Goal: Navigation & Orientation: Find specific page/section

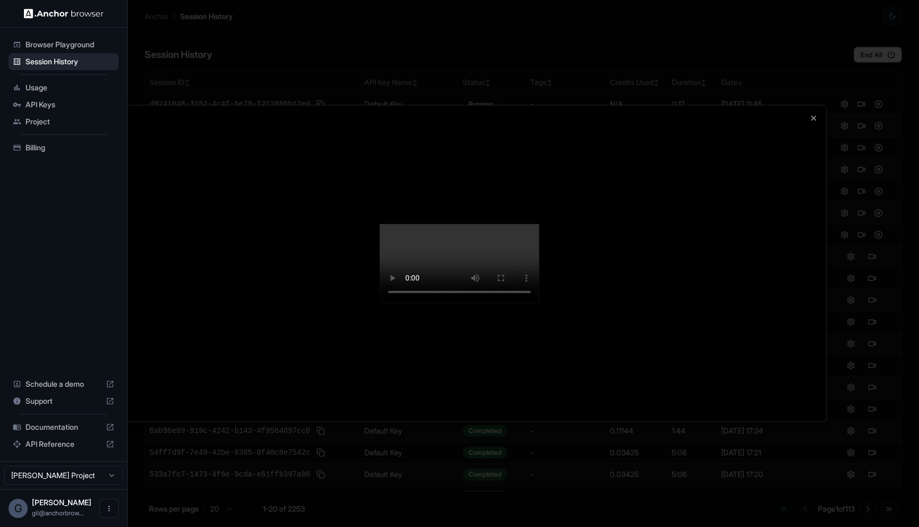
click at [205, 19] on div at bounding box center [459, 263] width 919 height 527
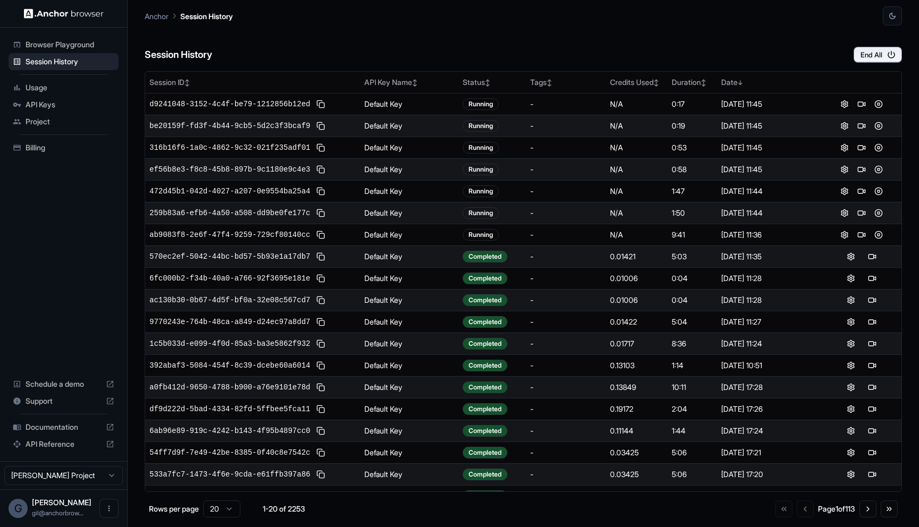
click at [766, 44] on div "Session History End All" at bounding box center [523, 44] width 757 height 37
click at [811, 49] on div "Session History End All" at bounding box center [523, 44] width 757 height 37
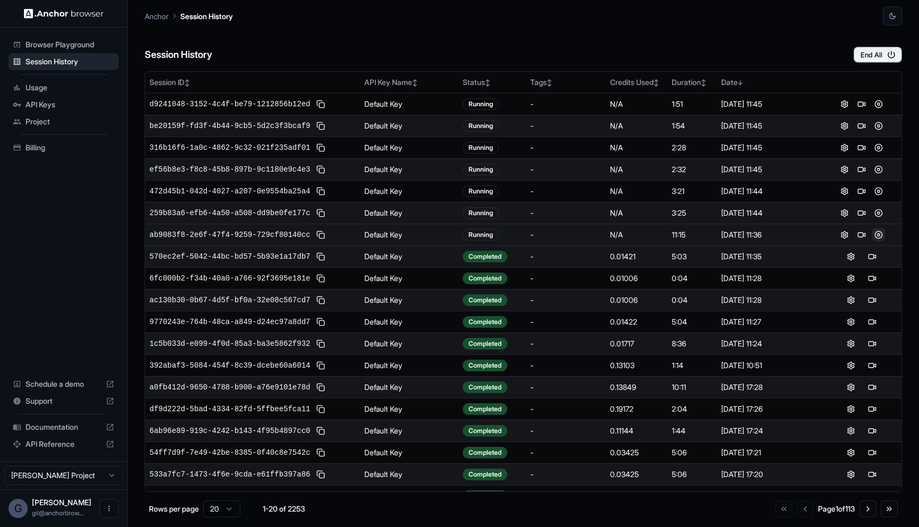
click at [873, 234] on button at bounding box center [878, 235] width 13 height 13
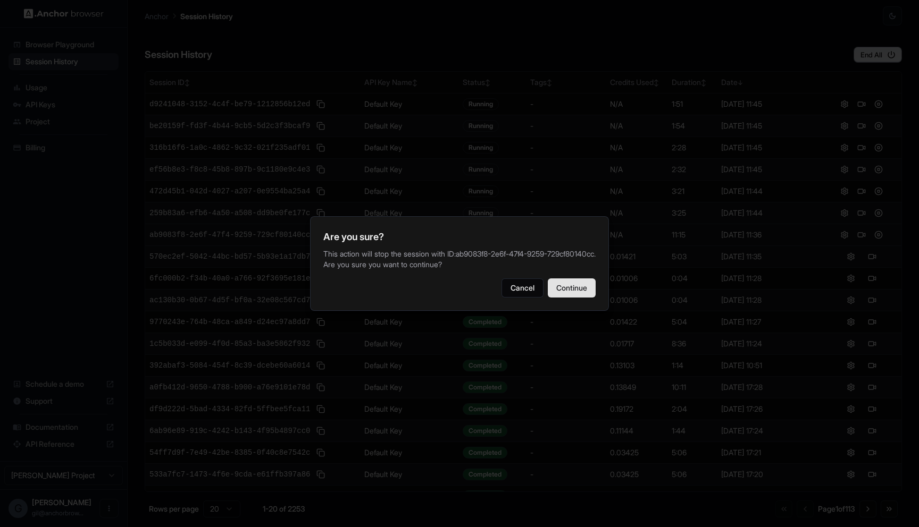
click at [572, 286] on button "Continue" at bounding box center [572, 288] width 48 height 19
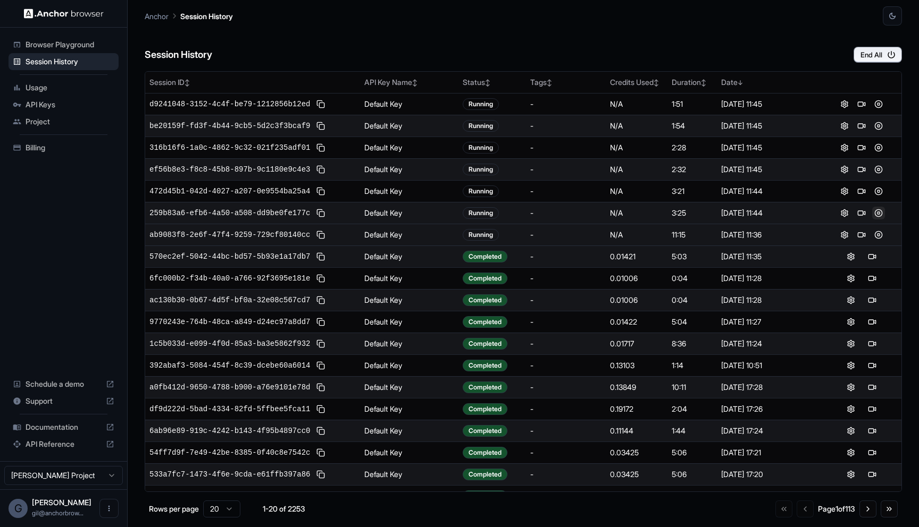
click at [872, 213] on button at bounding box center [878, 213] width 13 height 13
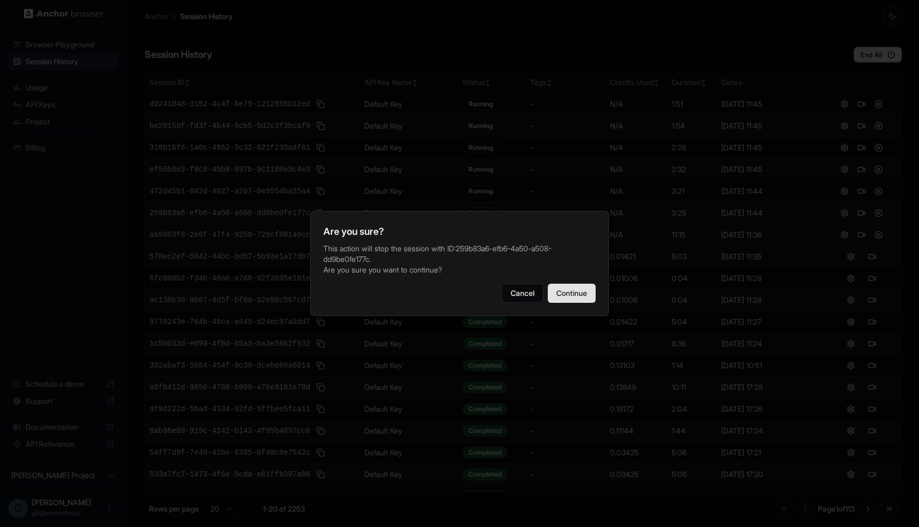
drag, startPoint x: 576, startPoint y: 292, endPoint x: 589, endPoint y: 290, distance: 12.9
click at [576, 292] on button "Continue" at bounding box center [572, 293] width 48 height 19
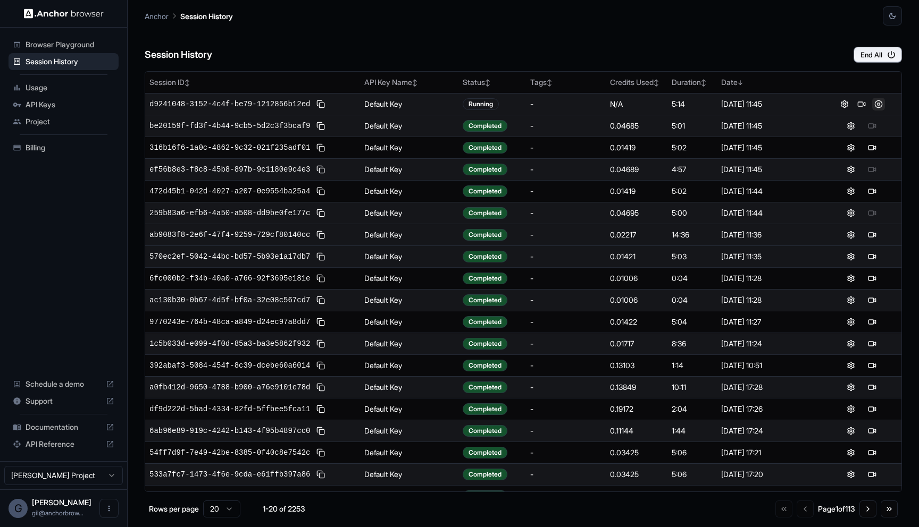
click at [872, 105] on button at bounding box center [878, 104] width 13 height 13
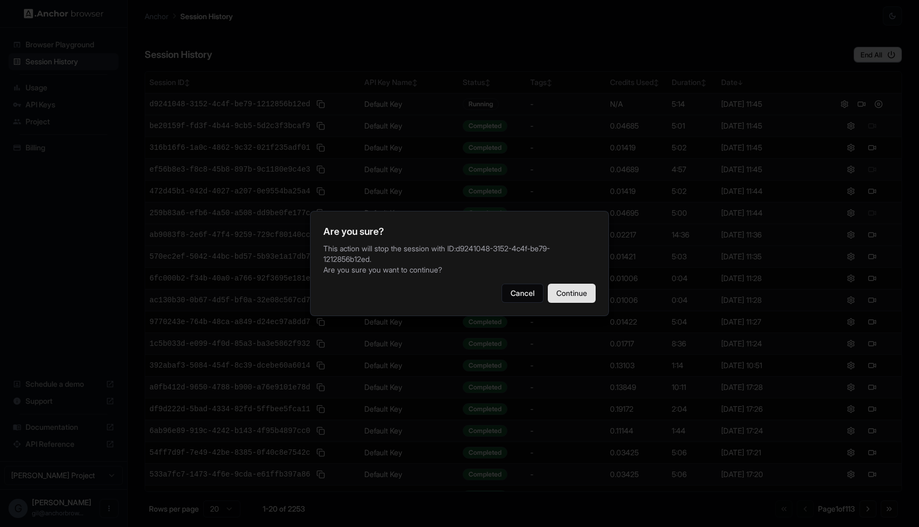
click at [576, 295] on button "Continue" at bounding box center [572, 293] width 48 height 19
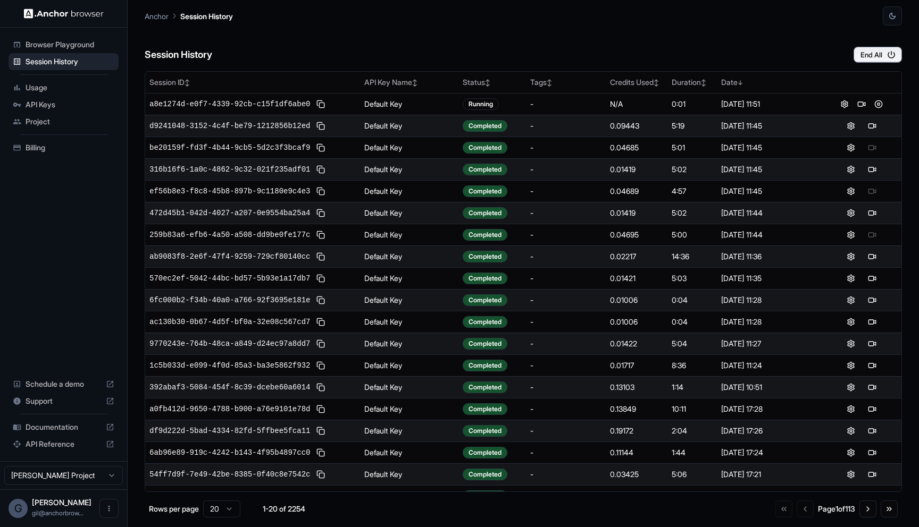
click at [779, 46] on div "Session History End All" at bounding box center [523, 44] width 757 height 37
click at [692, 39] on div "Session History End All" at bounding box center [523, 44] width 757 height 37
